Goal: Answer question/provide support

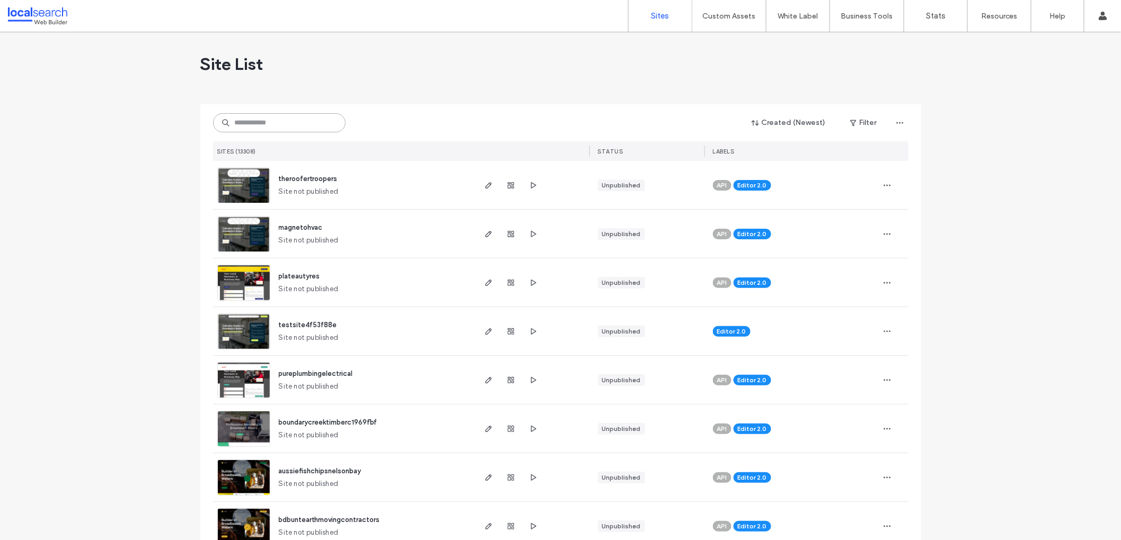
click at [274, 117] on input at bounding box center [279, 122] width 132 height 19
type input "**********"
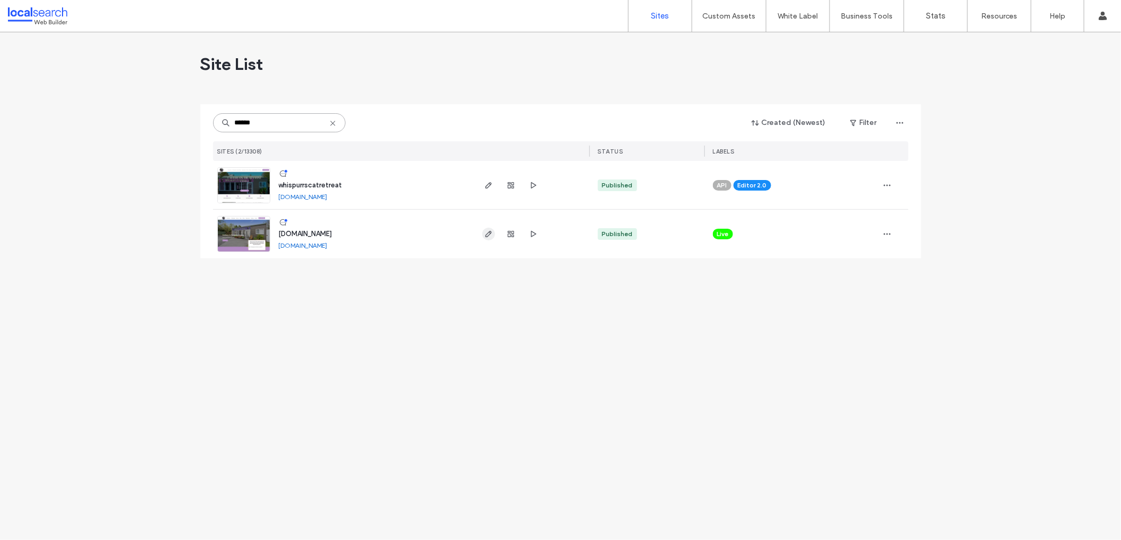
type input "******"
click at [486, 234] on use "button" at bounding box center [488, 234] width 6 height 6
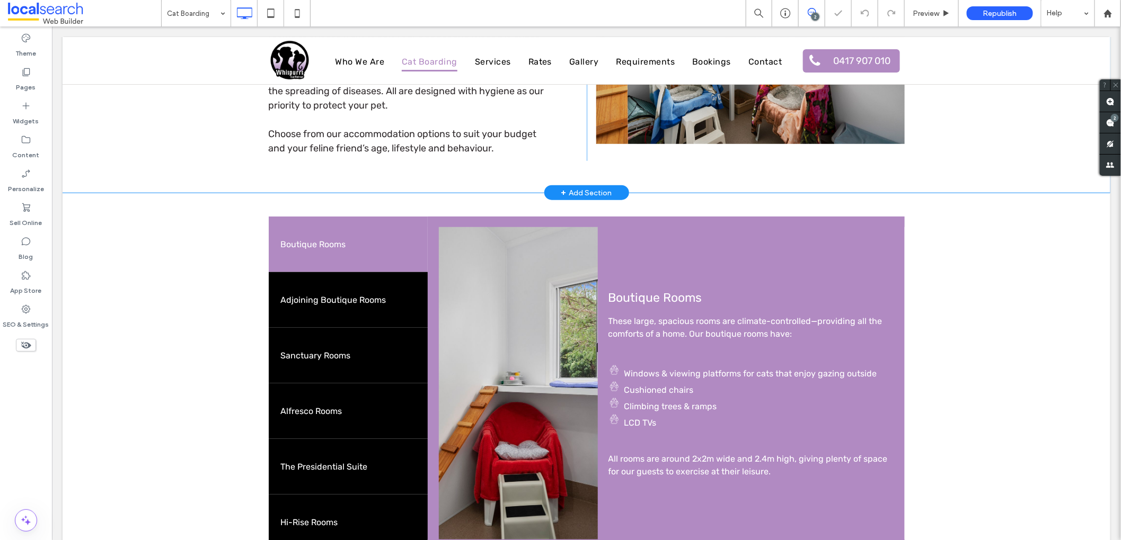
scroll to position [460, 0]
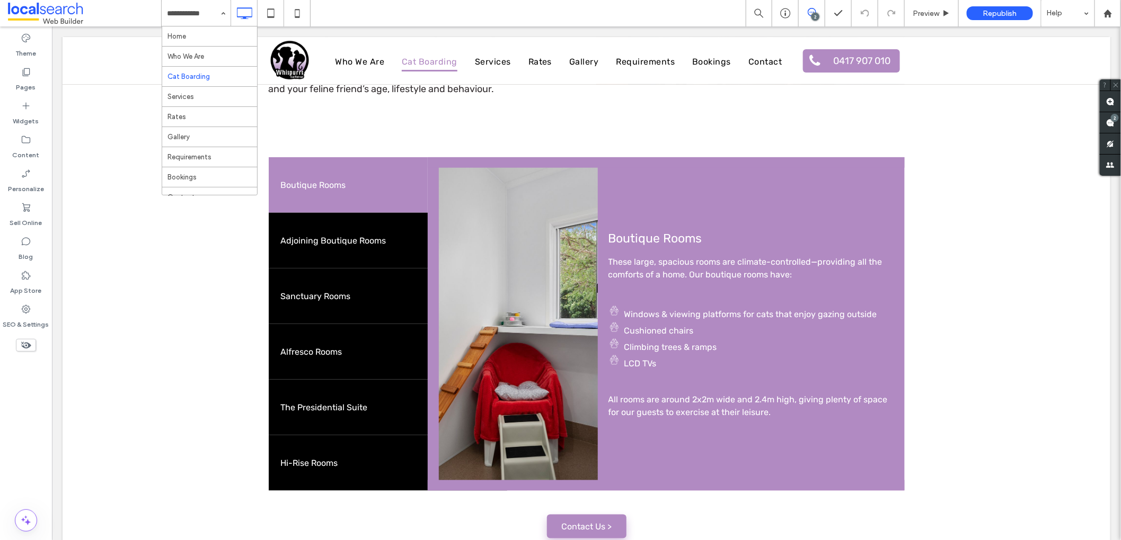
click at [810, 17] on div "2" at bounding box center [812, 13] width 26 height 11
click at [1114, 125] on span at bounding box center [1109, 122] width 21 height 21
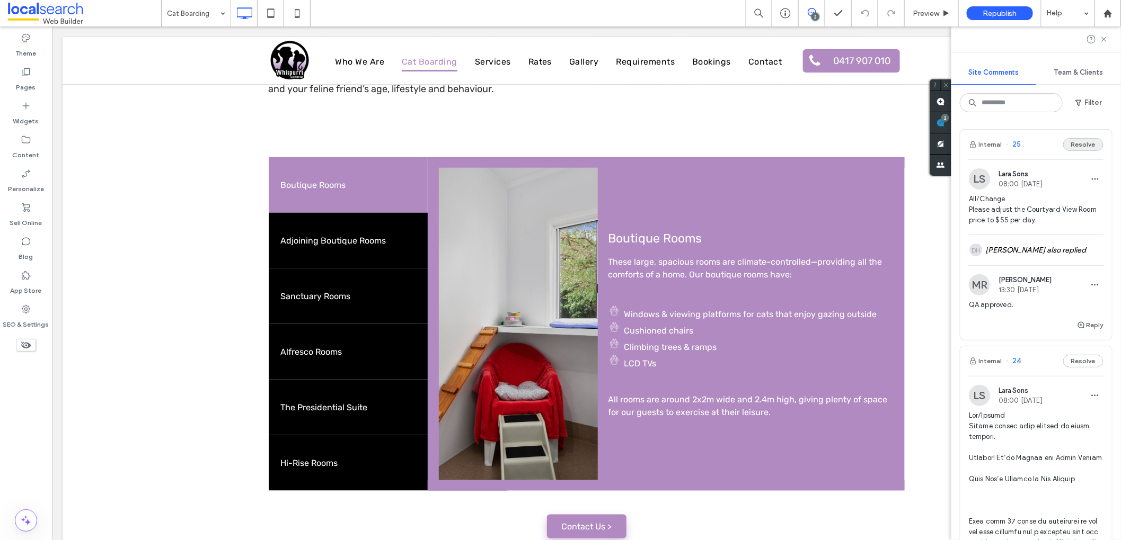
click at [1065, 144] on button "Resolve" at bounding box center [1083, 144] width 40 height 13
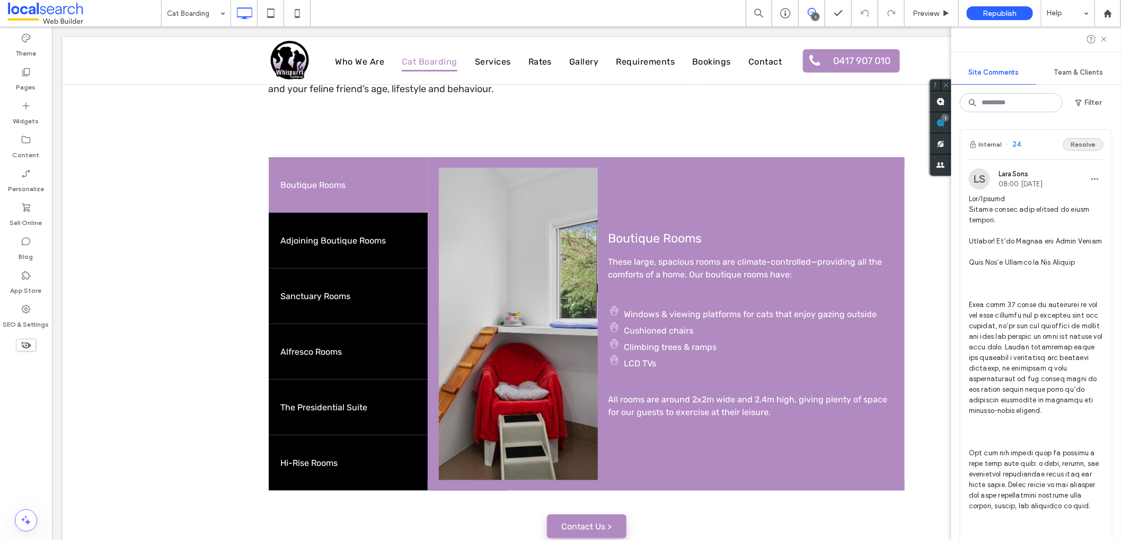
click at [1068, 144] on button "Resolve" at bounding box center [1083, 144] width 40 height 13
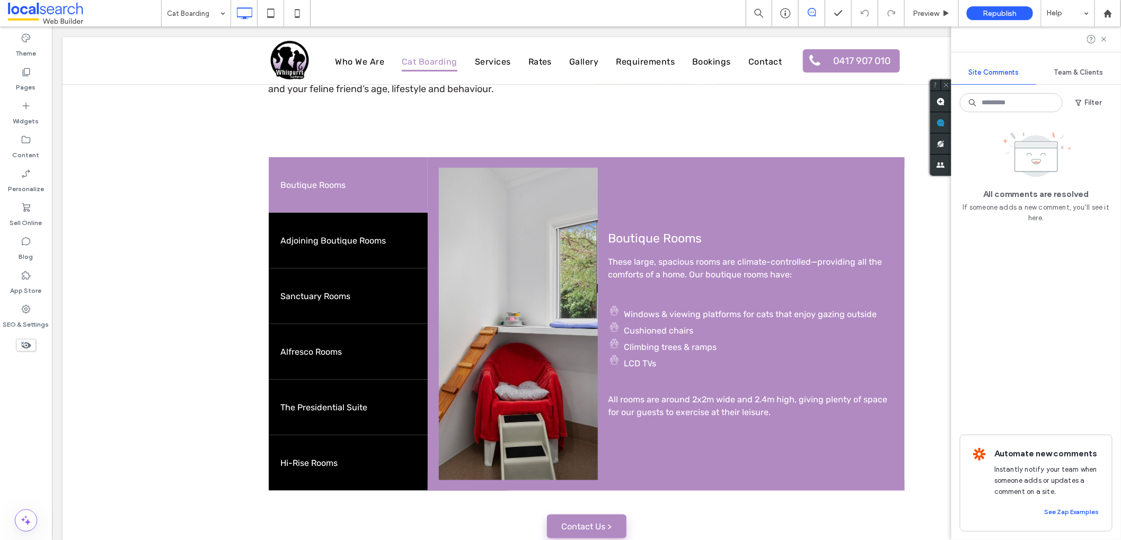
click at [821, 12] on span at bounding box center [812, 12] width 26 height 8
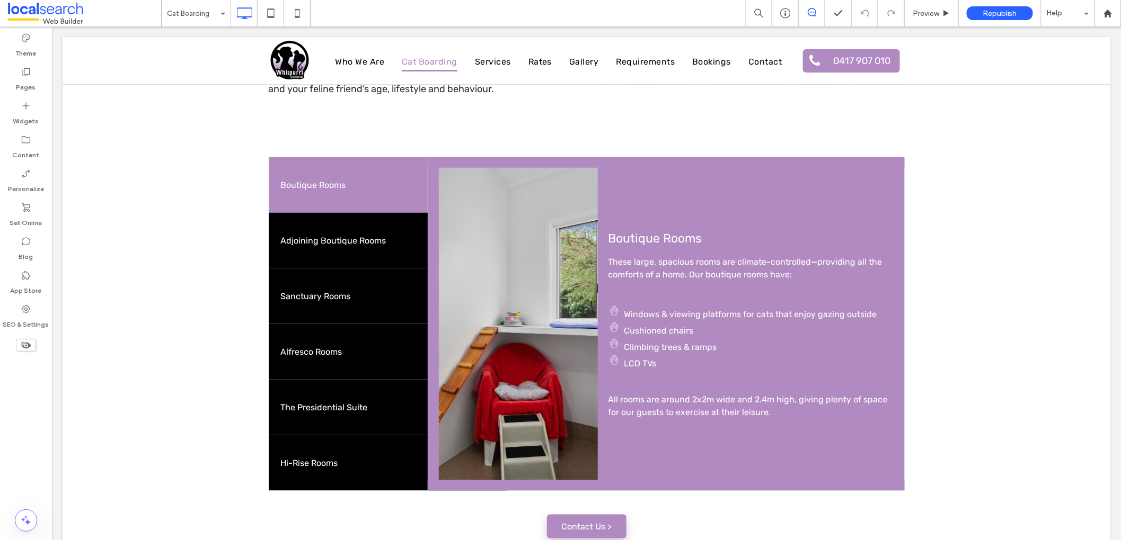
click at [810, 12] on icon at bounding box center [812, 12] width 8 height 8
click at [1106, 101] on icon at bounding box center [1110, 101] width 8 height 8
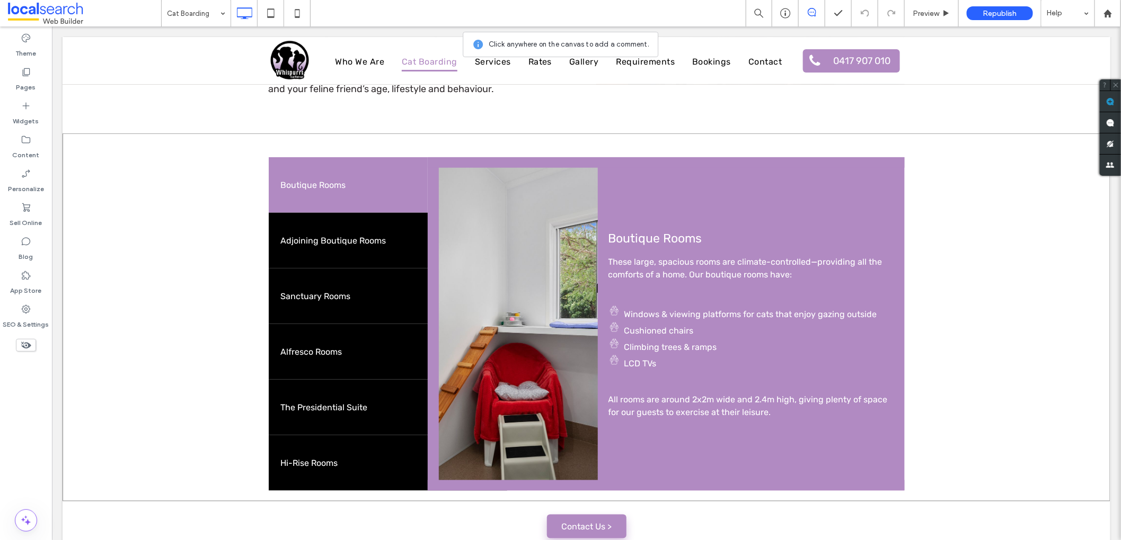
click at [235, 282] on div "Boutique Rooms Private Rooms Alfresco Rooms The Presidential Suite Hi-Rise Room…" at bounding box center [586, 317] width 1048 height 368
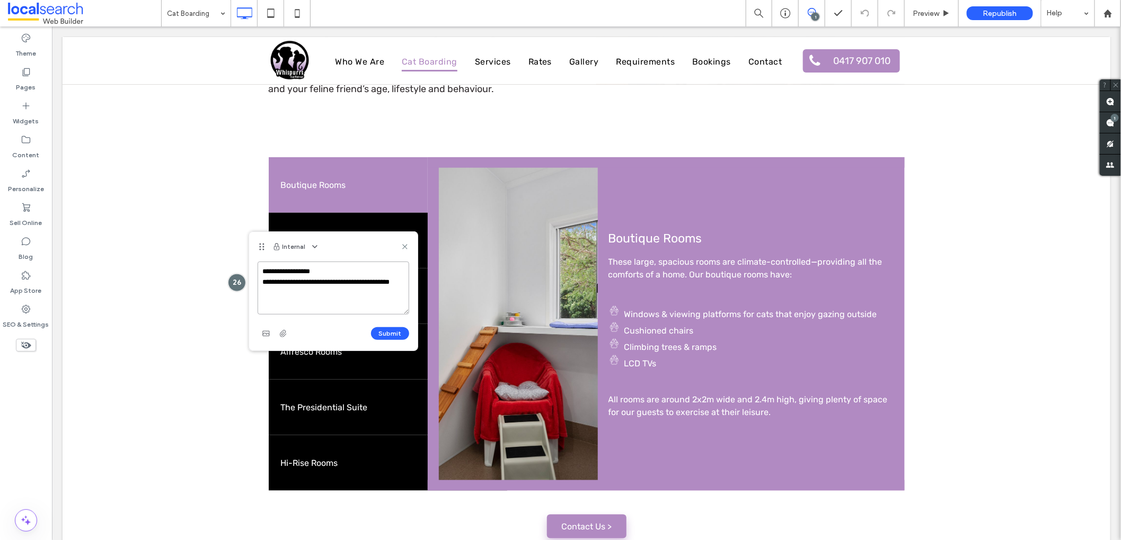
paste textarea "**********"
type textarea "**********"
click at [386, 331] on button "Submit" at bounding box center [390, 333] width 38 height 13
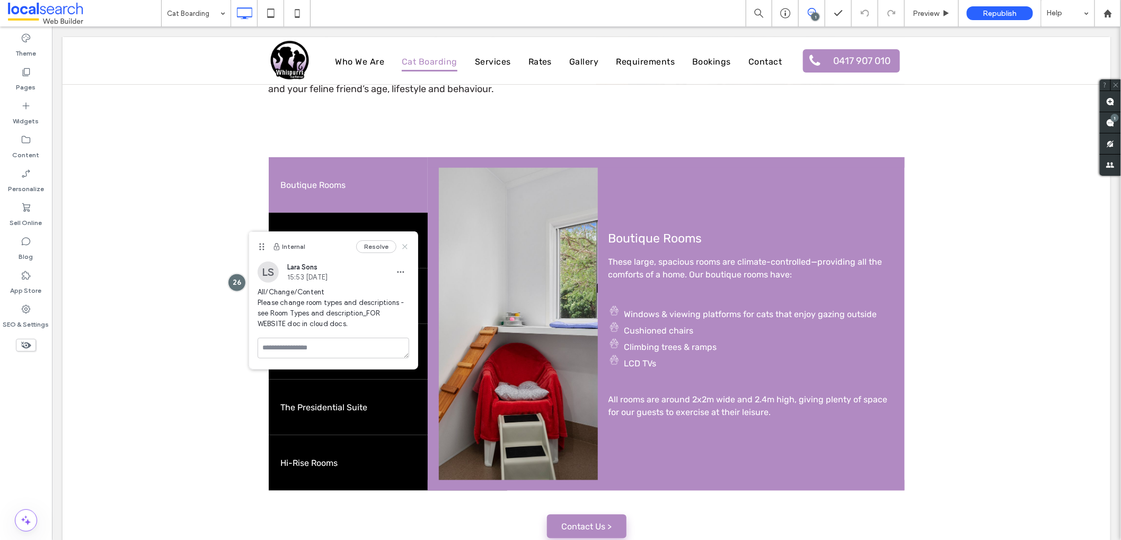
click at [404, 246] on use at bounding box center [404, 247] width 5 height 5
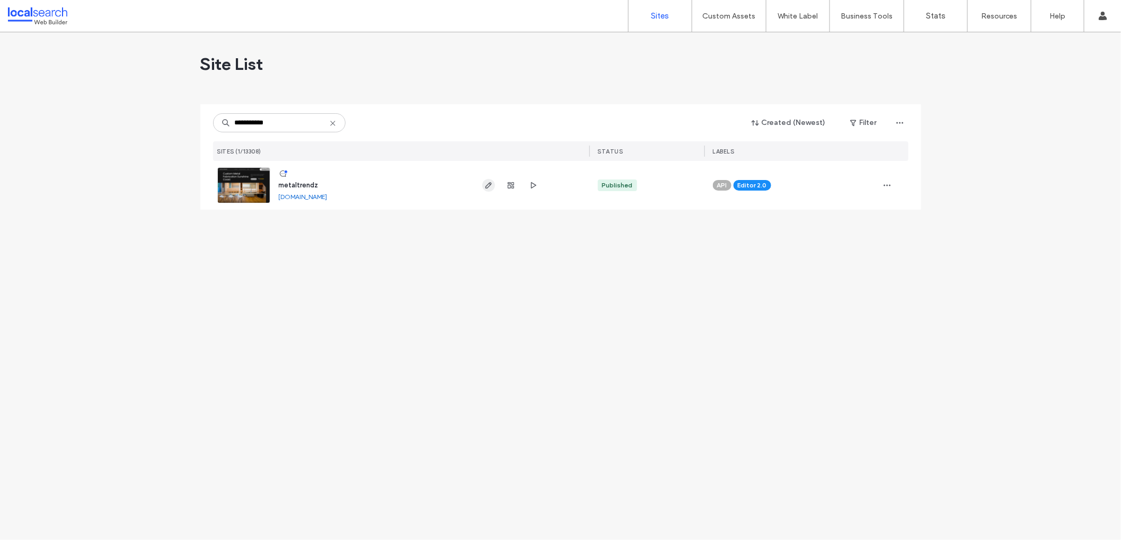
type input "**********"
click at [489, 185] on use "button" at bounding box center [488, 185] width 6 height 6
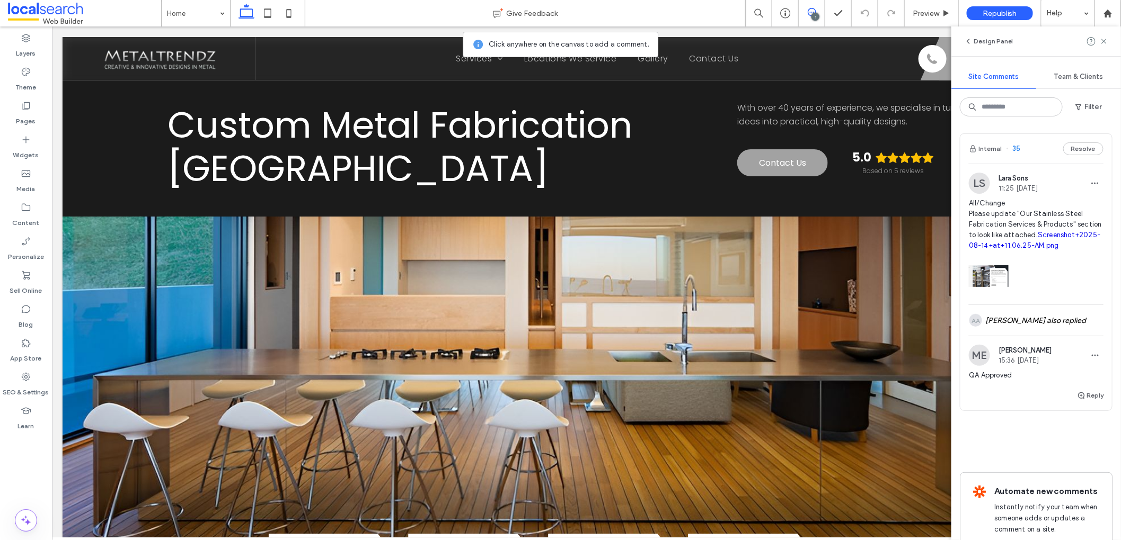
click at [1040, 246] on link "Screenshot+2025-08-14+at+11.06.25-AM.png" at bounding box center [1035, 240] width 132 height 19
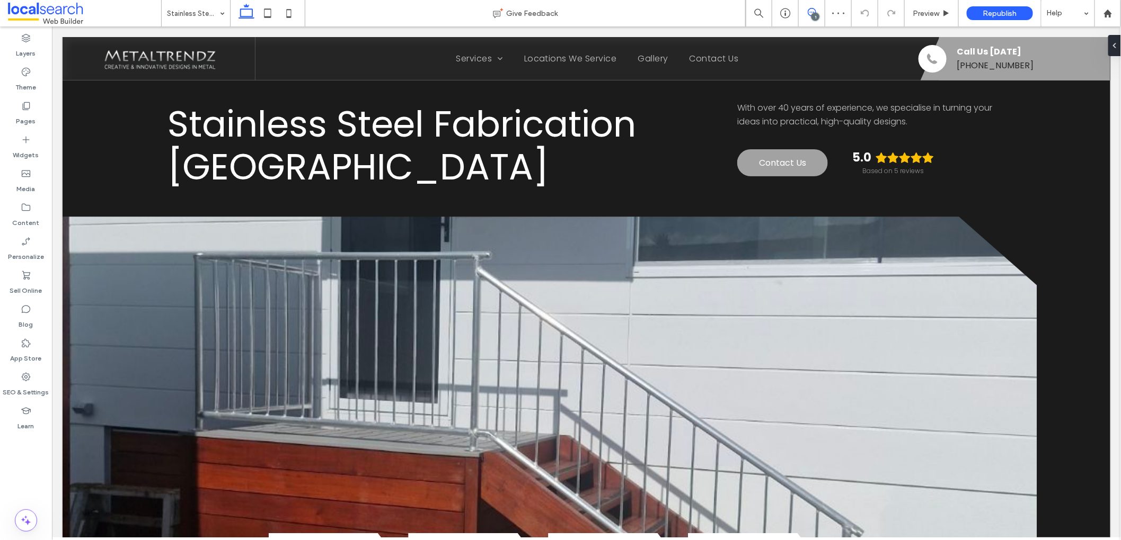
click at [813, 8] on use at bounding box center [812, 12] width 8 height 8
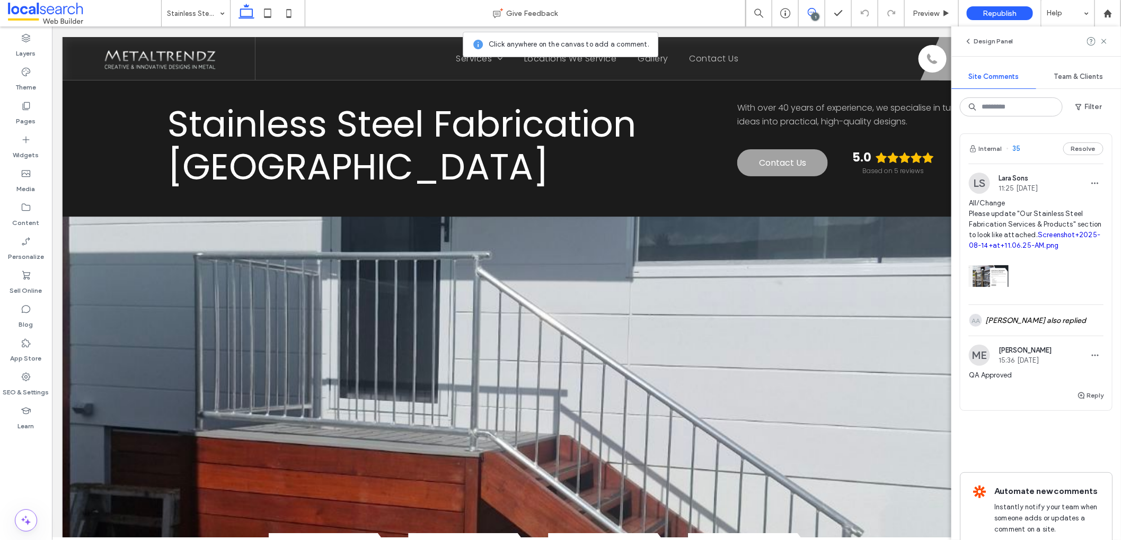
click at [1014, 146] on span "35" at bounding box center [1013, 149] width 15 height 11
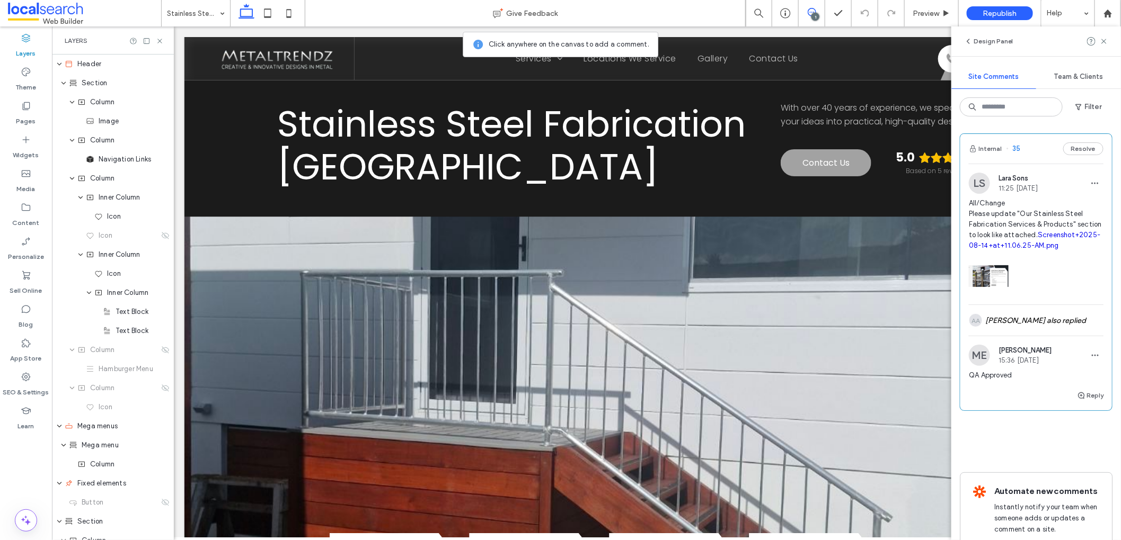
click at [1015, 149] on span "35" at bounding box center [1013, 149] width 15 height 11
click at [164, 45] on div "Layers" at bounding box center [113, 40] width 122 height 28
drag, startPoint x: 161, startPoint y: 40, endPoint x: 70, endPoint y: 24, distance: 91.9
click at [161, 40] on icon at bounding box center [160, 41] width 8 height 8
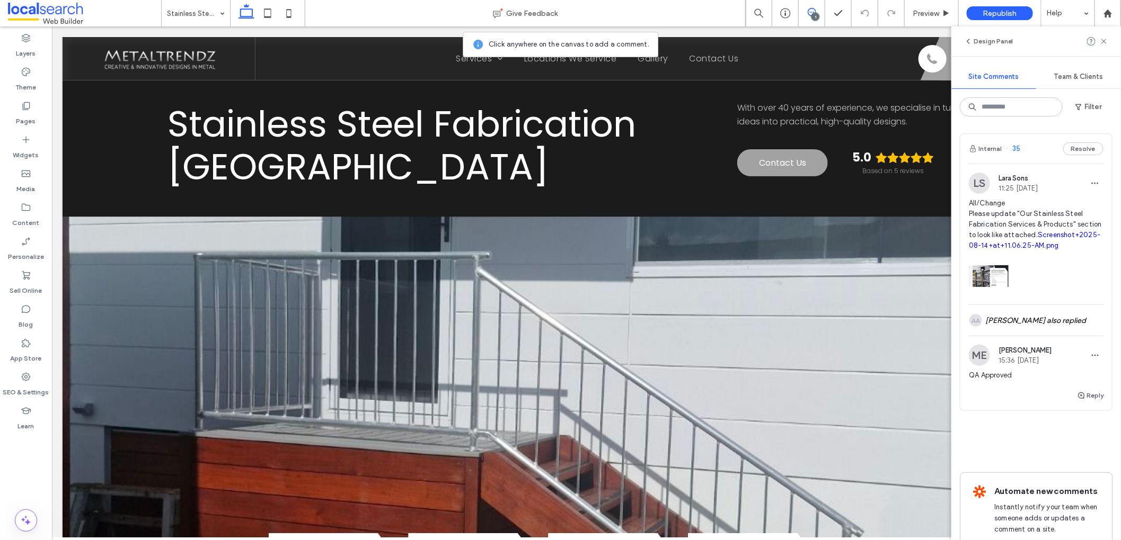
click at [1014, 152] on span "35" at bounding box center [1013, 149] width 15 height 11
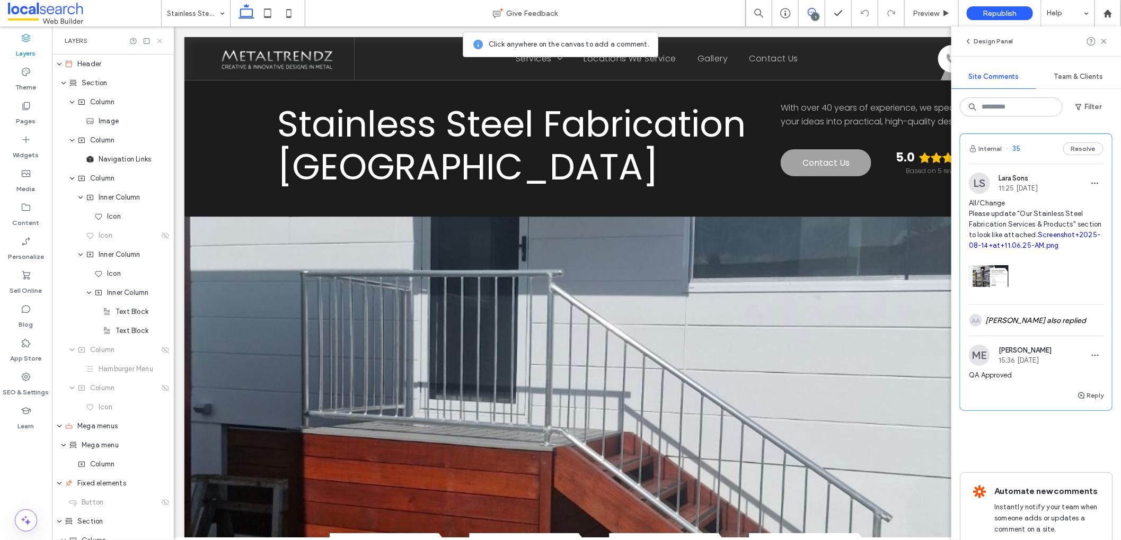
click at [159, 39] on icon at bounding box center [160, 41] width 8 height 8
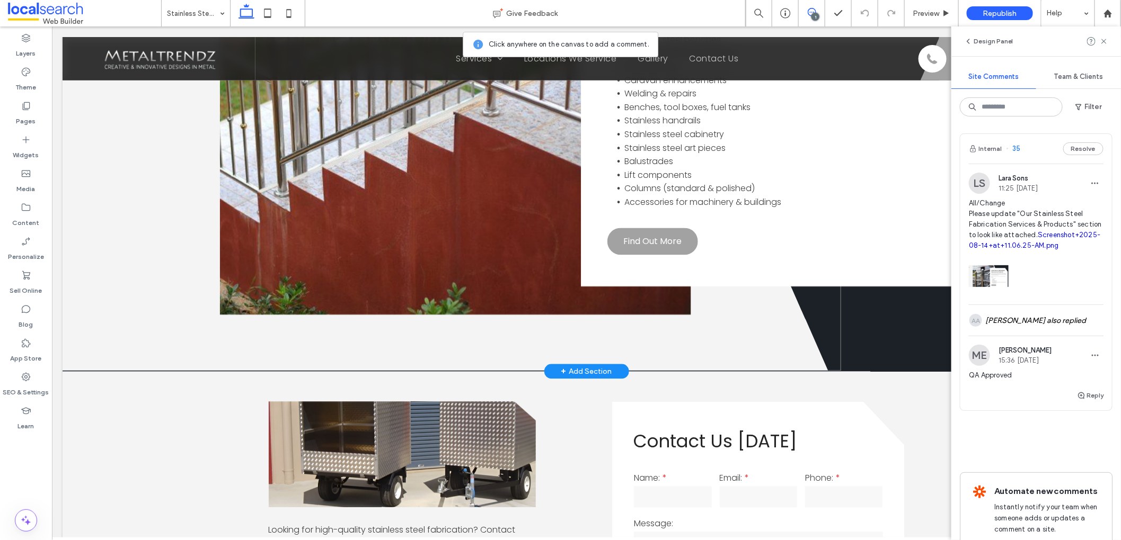
scroll to position [1104, 0]
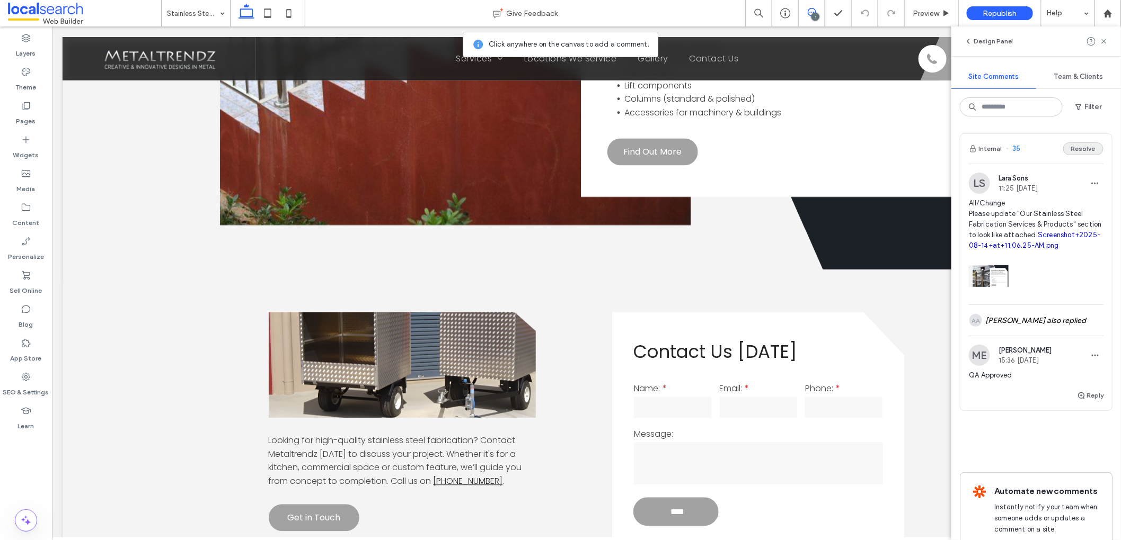
click at [1077, 150] on button "Resolve" at bounding box center [1083, 149] width 40 height 13
